Goal: Transaction & Acquisition: Purchase product/service

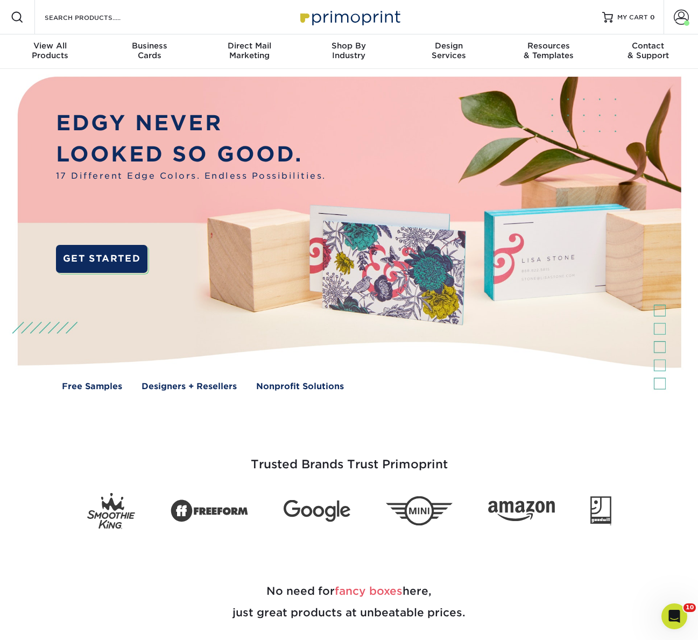
click at [81, 10] on div "Search Products" at bounding box center [92, 17] width 114 height 34
click at [82, 12] on input "Search Products" at bounding box center [96, 17] width 105 height 13
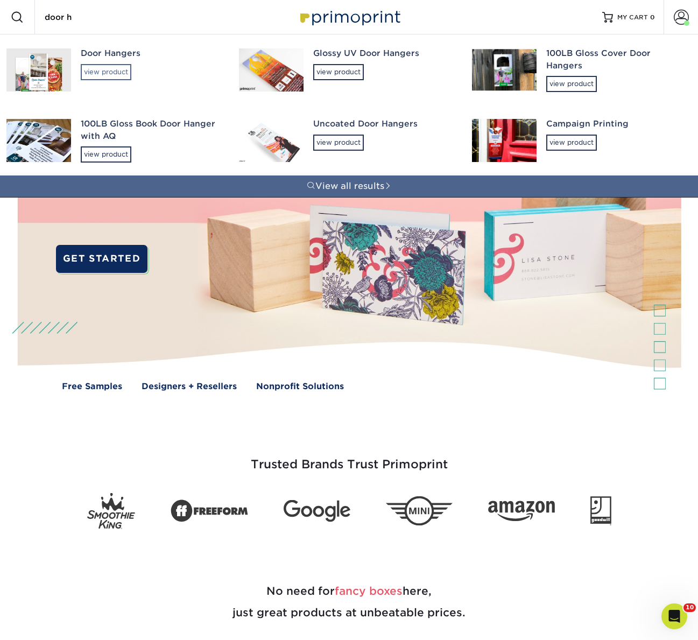
type input "door h"
click at [107, 70] on div "view product" at bounding box center [106, 72] width 51 height 16
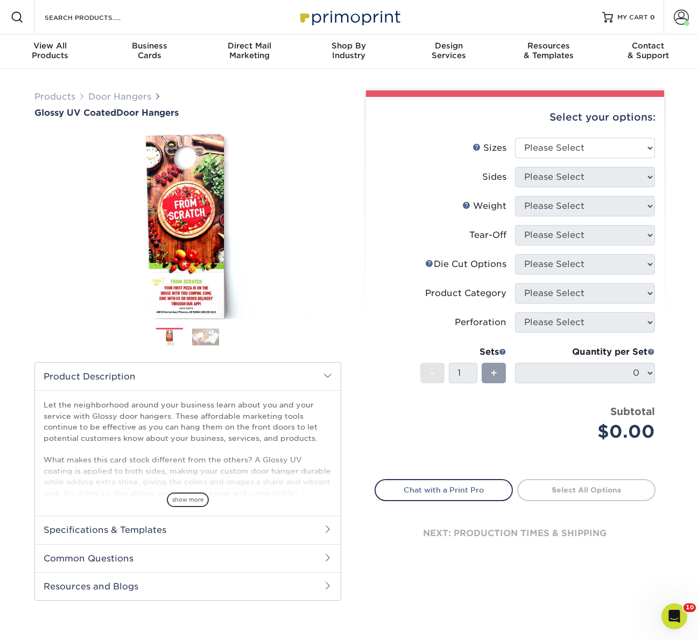
click at [134, 528] on h2 "Specifications & Templates" at bounding box center [188, 529] width 306 height 28
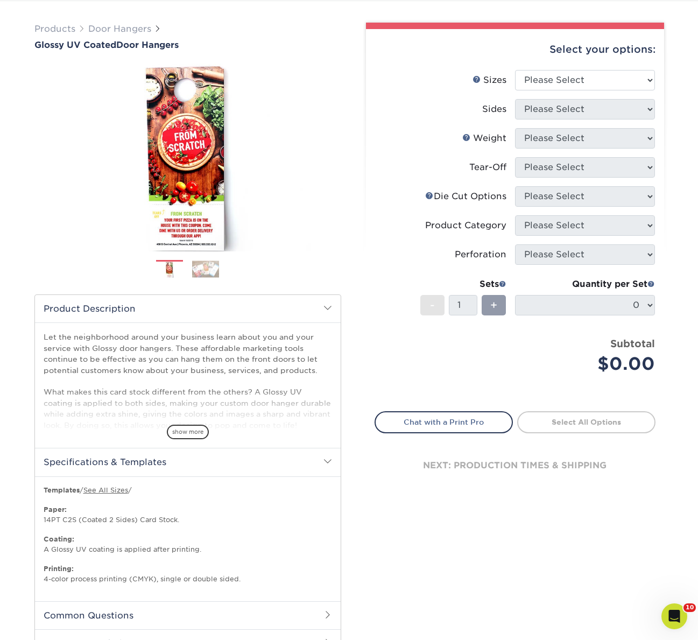
scroll to position [22, 0]
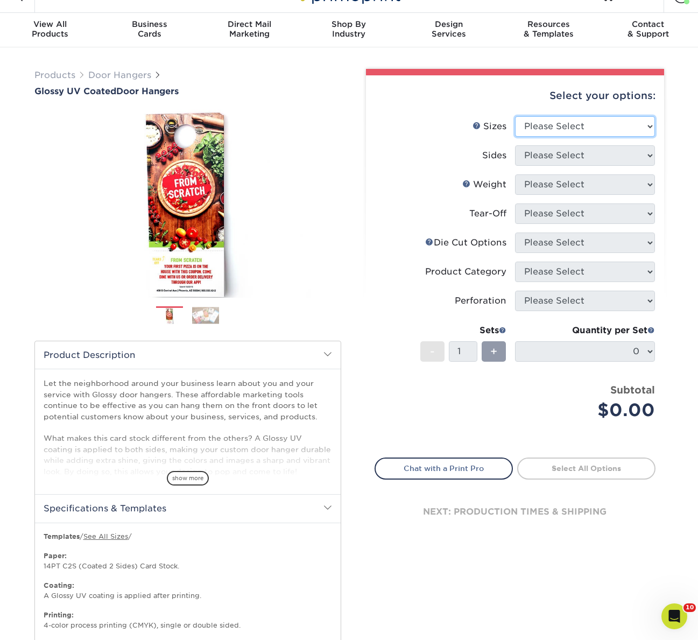
click at [538, 133] on select "Please Select 3.5" x 8.5" 3.5" x 11" 4" x 7" 4.25" x 11" 4.25" x 14"" at bounding box center [585, 126] width 140 height 20
click at [116, 536] on link "See All Sizes" at bounding box center [105, 536] width 45 height 8
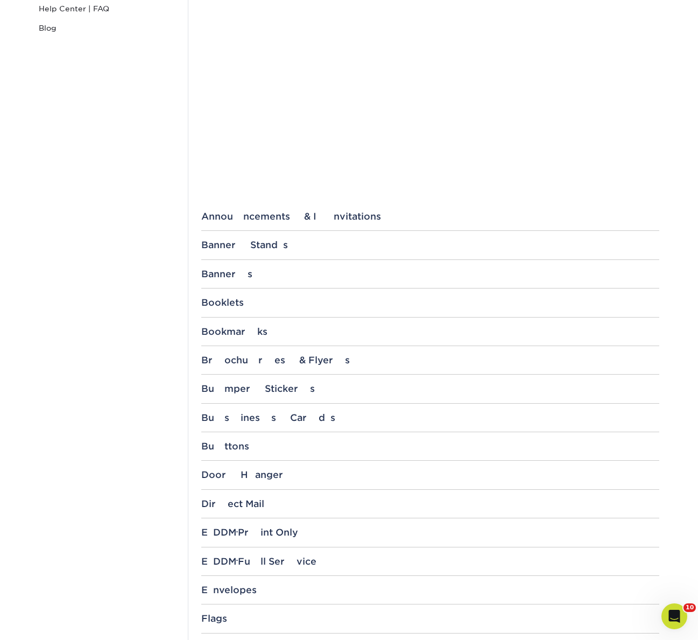
scroll to position [254, 0]
drag, startPoint x: 223, startPoint y: 481, endPoint x: 227, endPoint y: 475, distance: 7.3
click at [223, 481] on div "Door Hanger 3.5" x 8.5" with Arch Die Cut 3.5" x 8.5" with Star Die Cut 3.5" x …" at bounding box center [430, 478] width 458 height 20
click at [227, 474] on div "Door Hanger" at bounding box center [430, 473] width 458 height 11
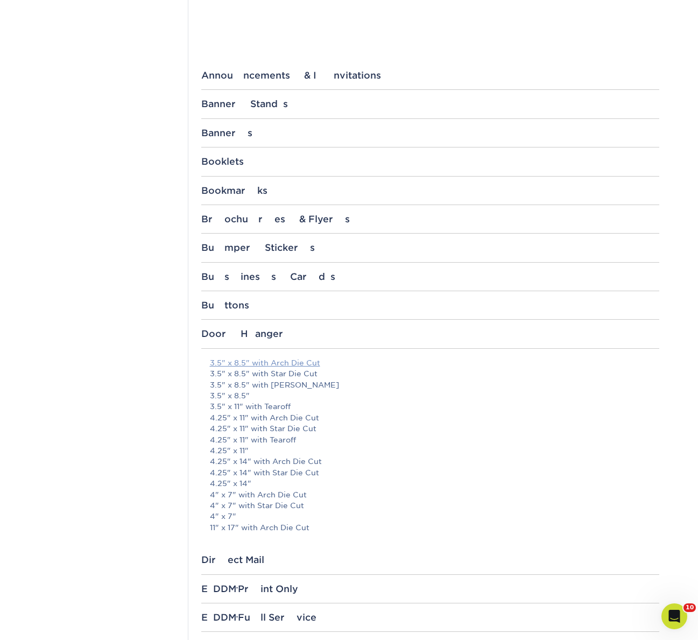
scroll to position [433, 0]
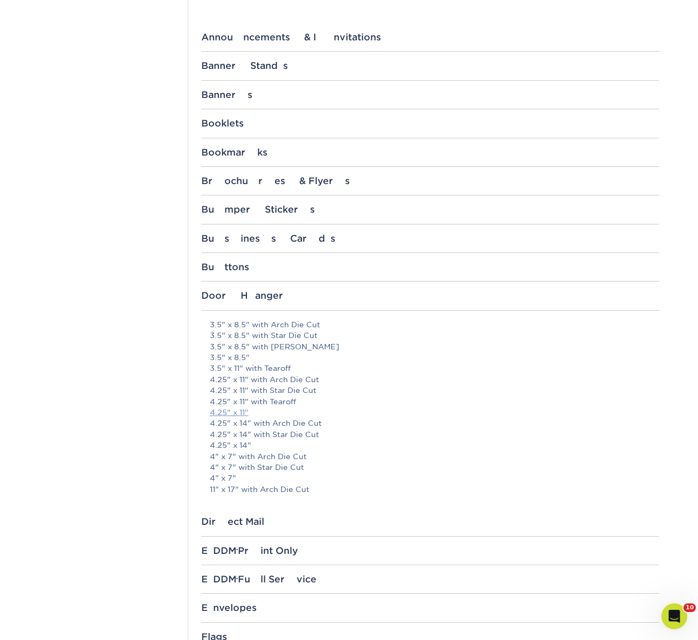
click at [225, 413] on link "4.25" x 11"" at bounding box center [229, 412] width 39 height 9
